Goal: Navigation & Orientation: Find specific page/section

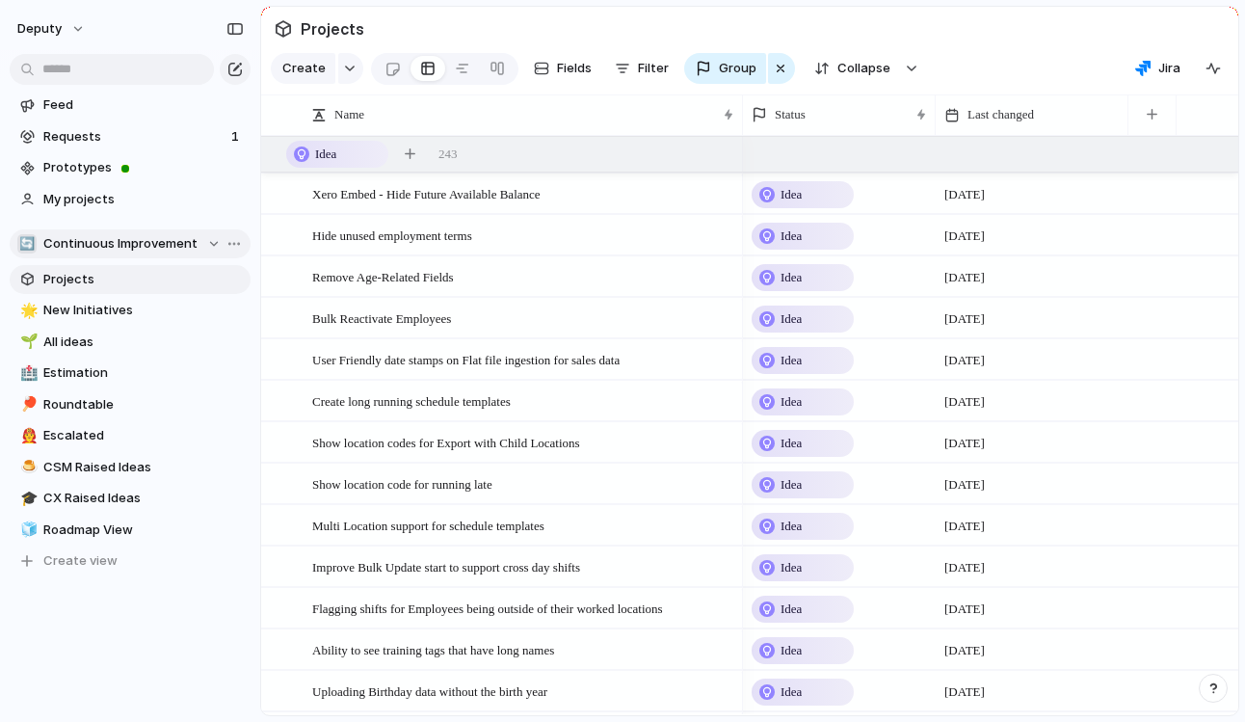
click at [113, 250] on span "Continuous Improvement" at bounding box center [120, 243] width 154 height 19
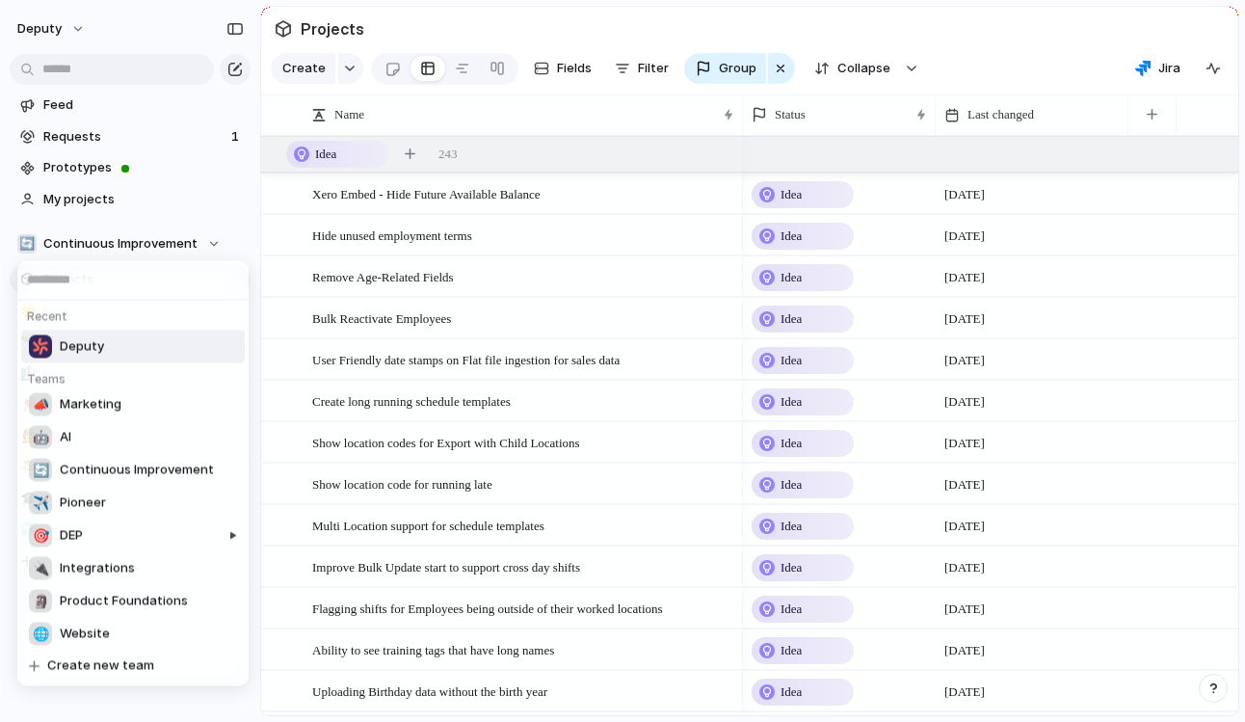
click at [106, 341] on li "Deputy" at bounding box center [133, 346] width 224 height 33
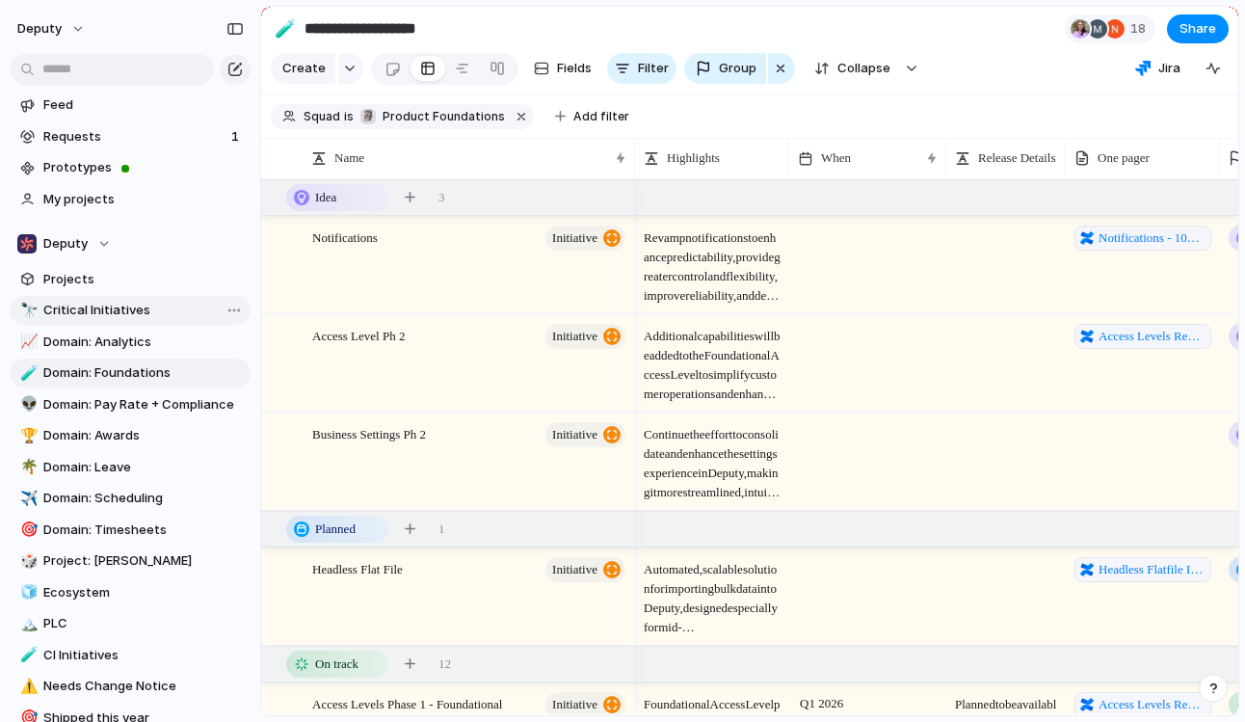
click at [104, 304] on span "Critical Initiatives" at bounding box center [143, 310] width 200 height 19
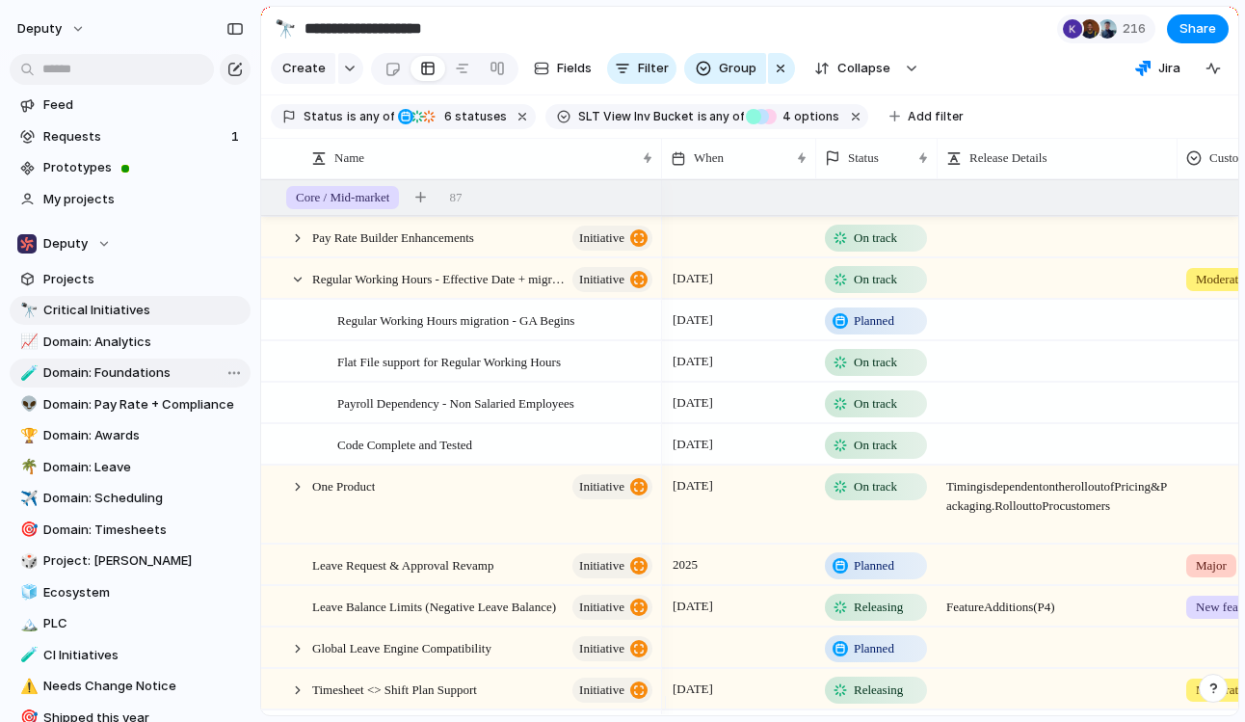
click at [157, 378] on span "Domain: Foundations" at bounding box center [143, 372] width 200 height 19
type input "**********"
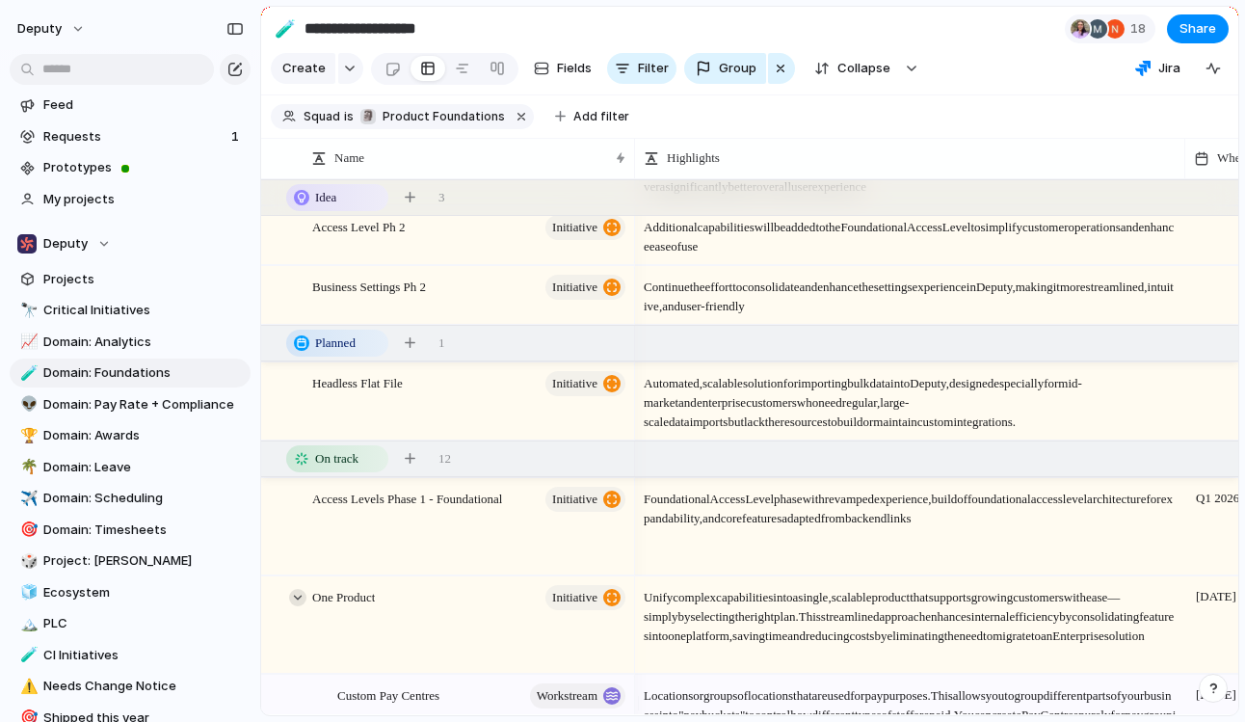
click at [296, 606] on div at bounding box center [297, 597] width 17 height 17
